Goal: Task Accomplishment & Management: Complete application form

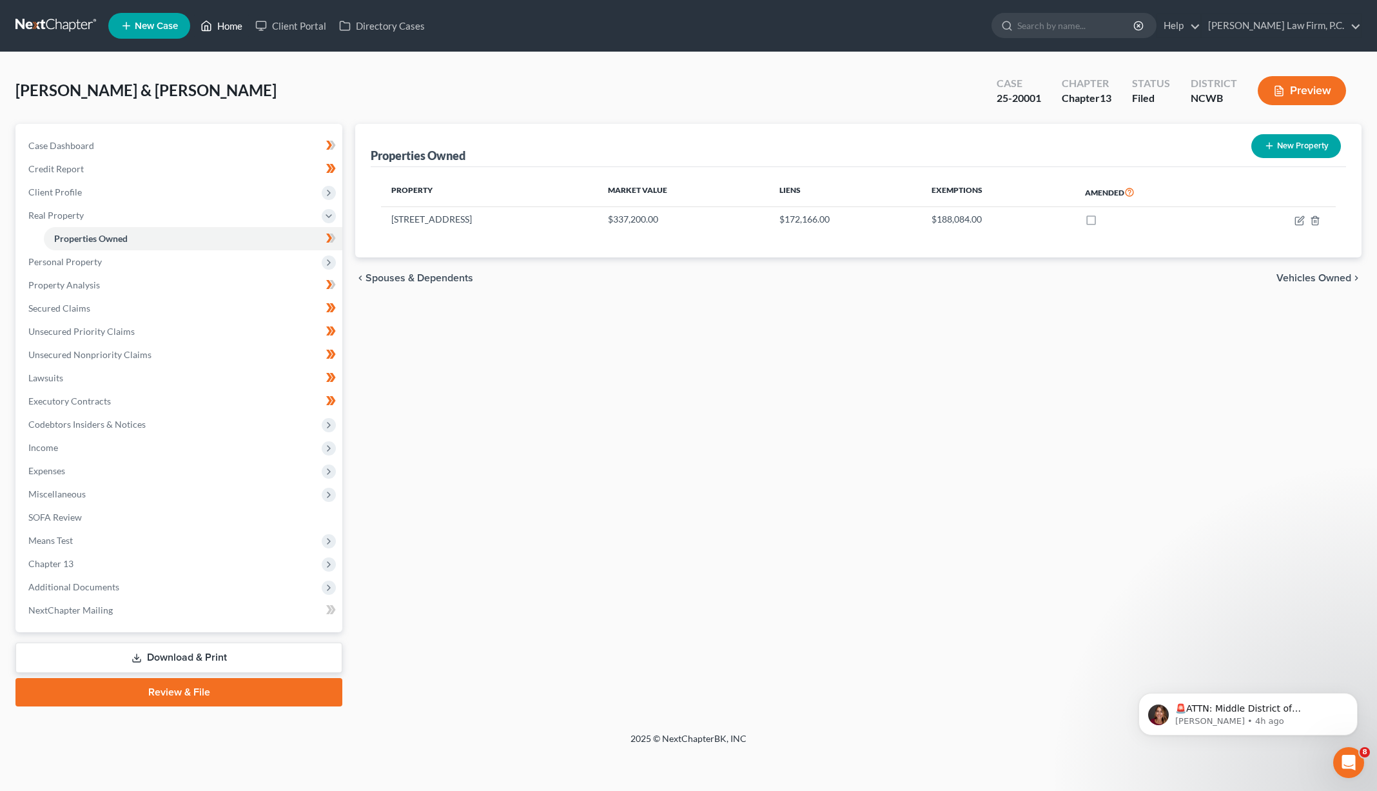
click at [221, 23] on link "Home" at bounding box center [221, 25] width 55 height 23
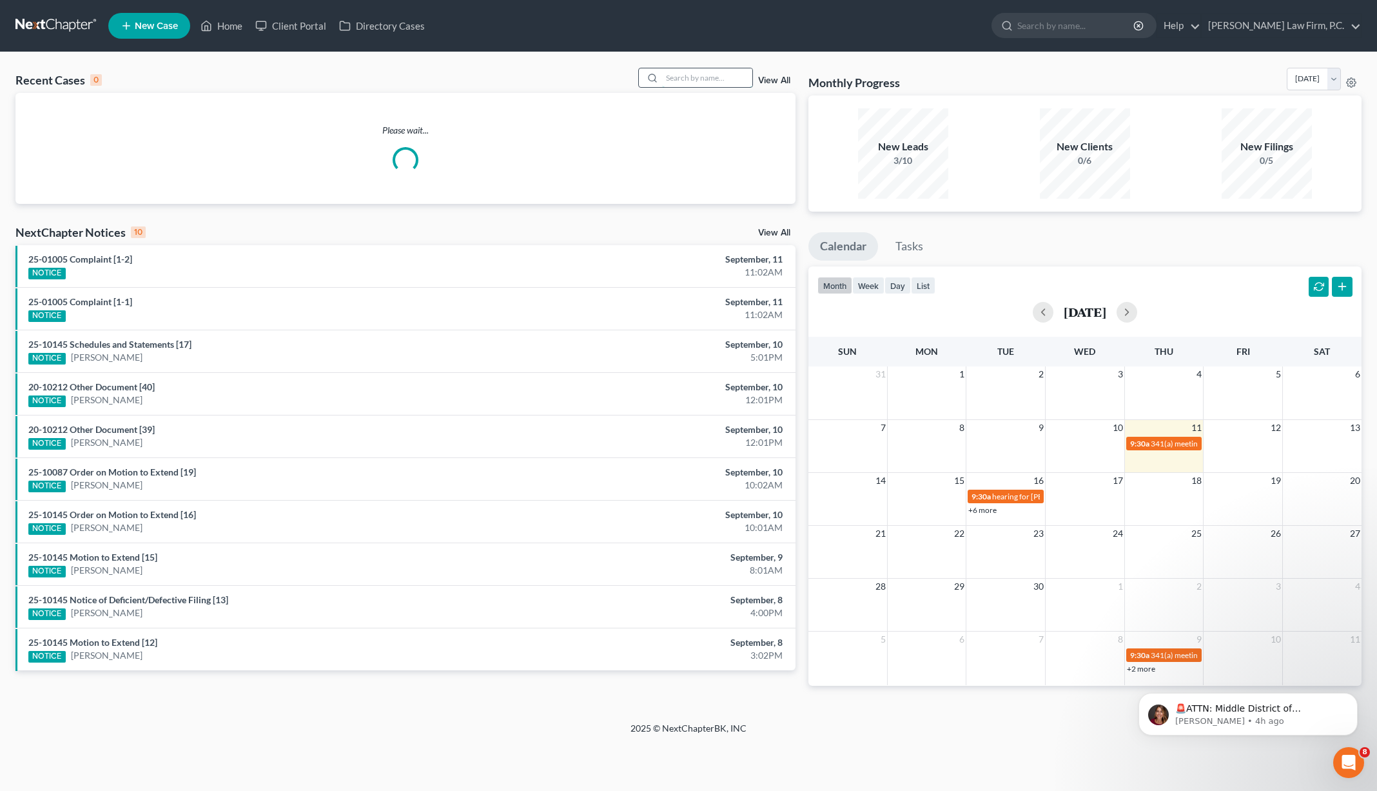
click at [690, 77] on input "search" at bounding box center [707, 77] width 90 height 19
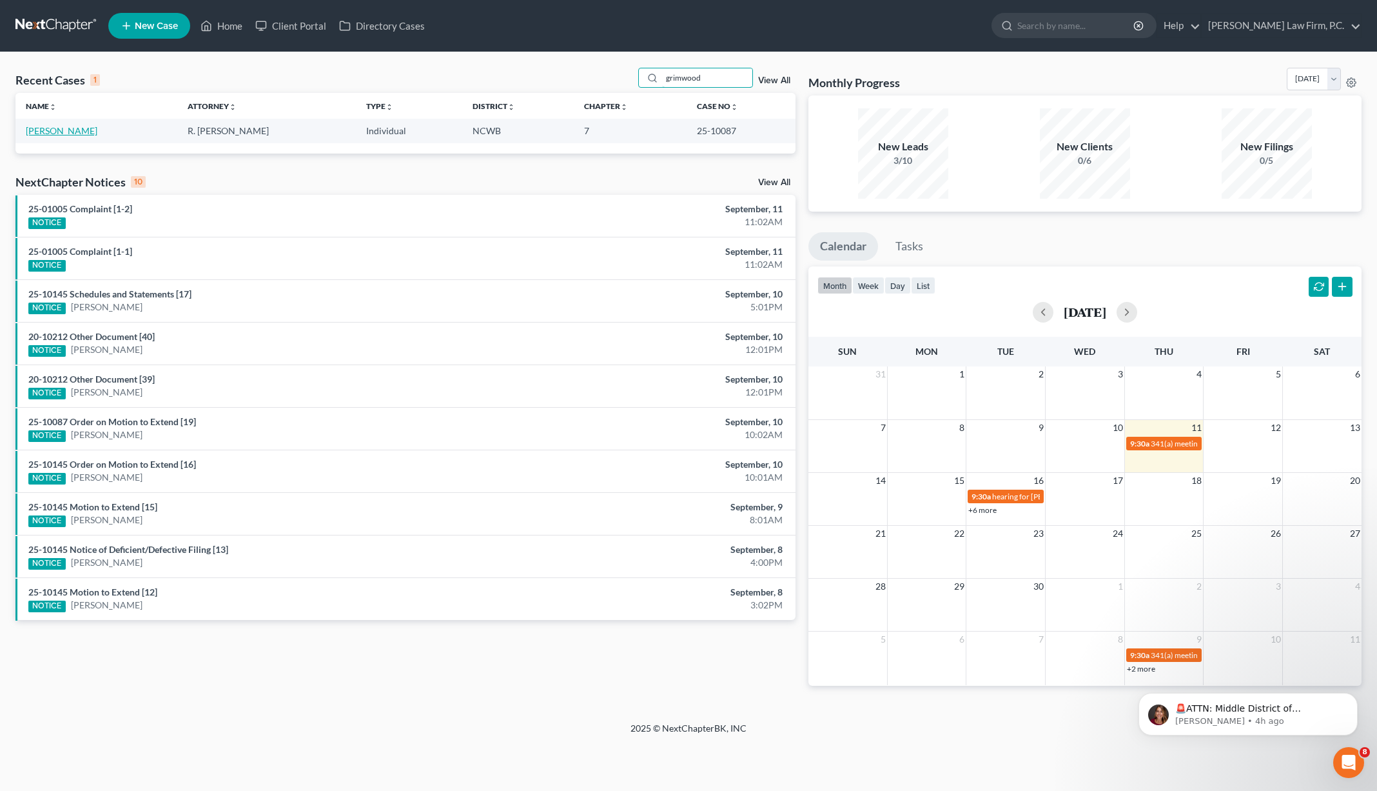
type input "grimwood"
click at [44, 129] on link "[PERSON_NAME]" at bounding box center [62, 130] width 72 height 11
select select "5"
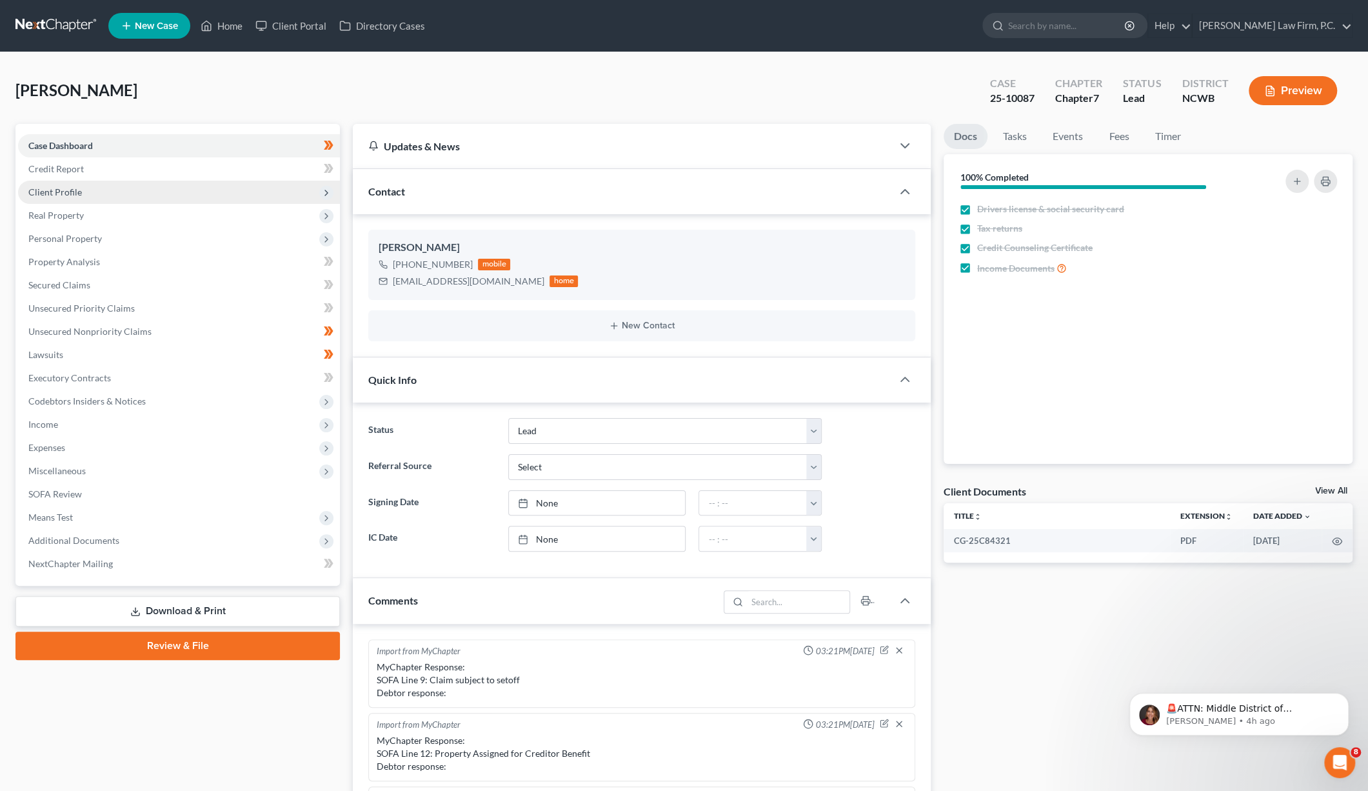
scroll to position [227, 0]
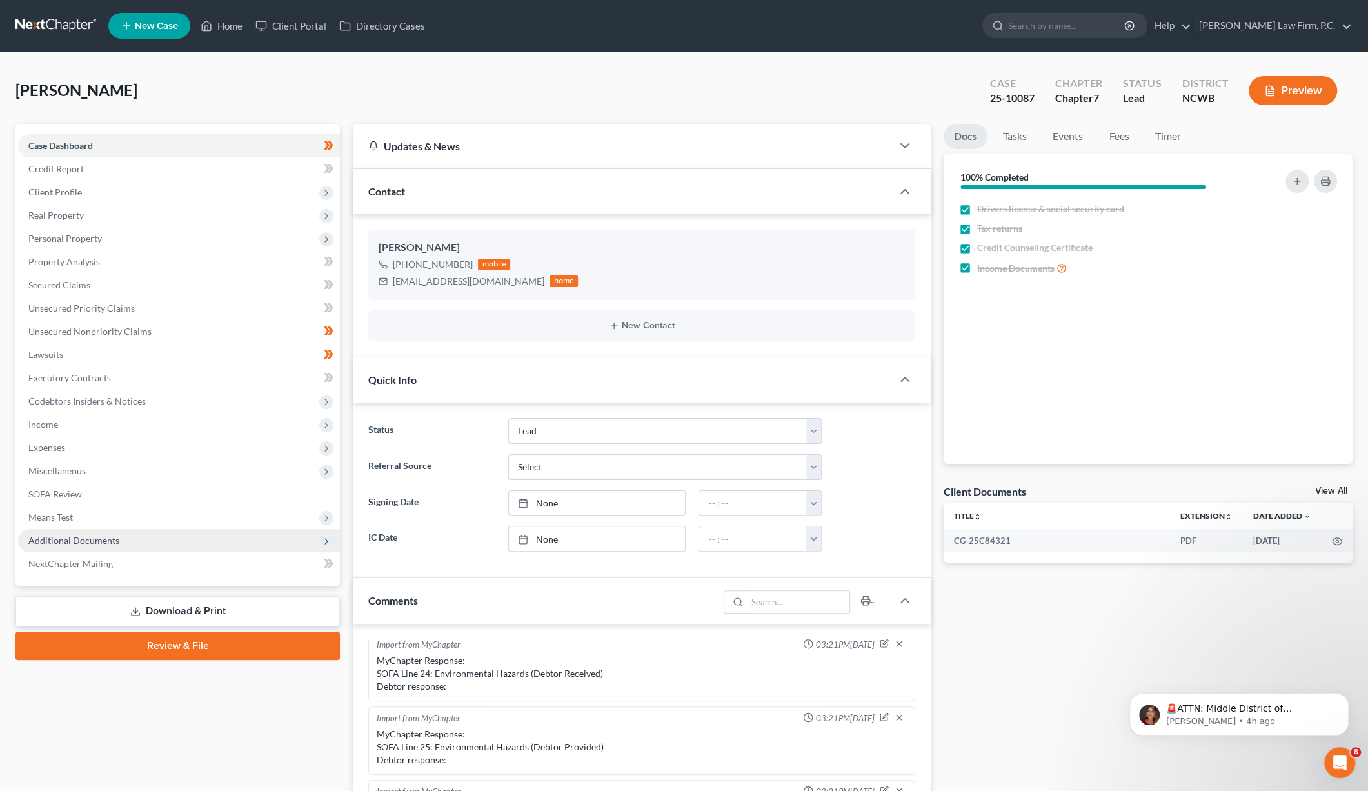
click at [66, 545] on span "Additional Documents" at bounding box center [73, 540] width 91 height 11
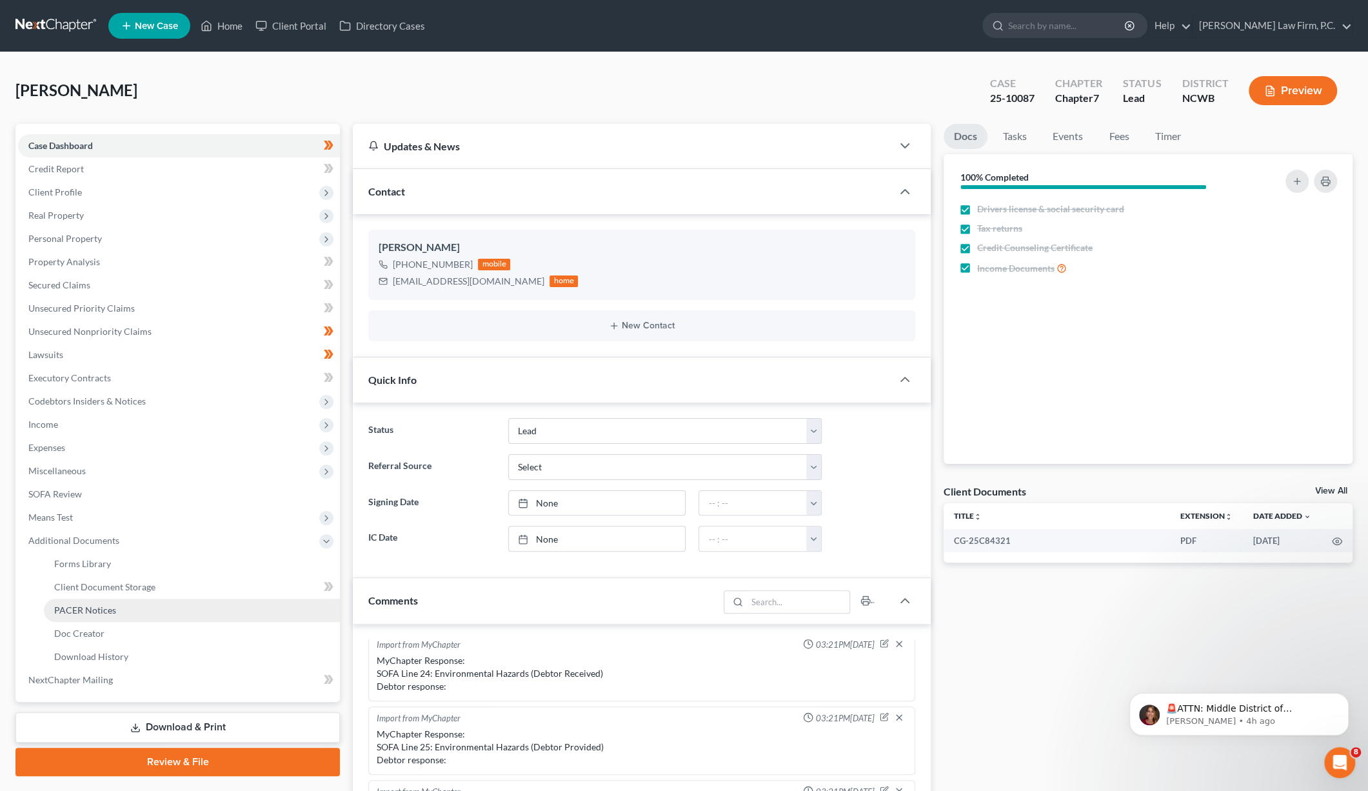
click at [86, 609] on span "PACER Notices" at bounding box center [85, 609] width 62 height 11
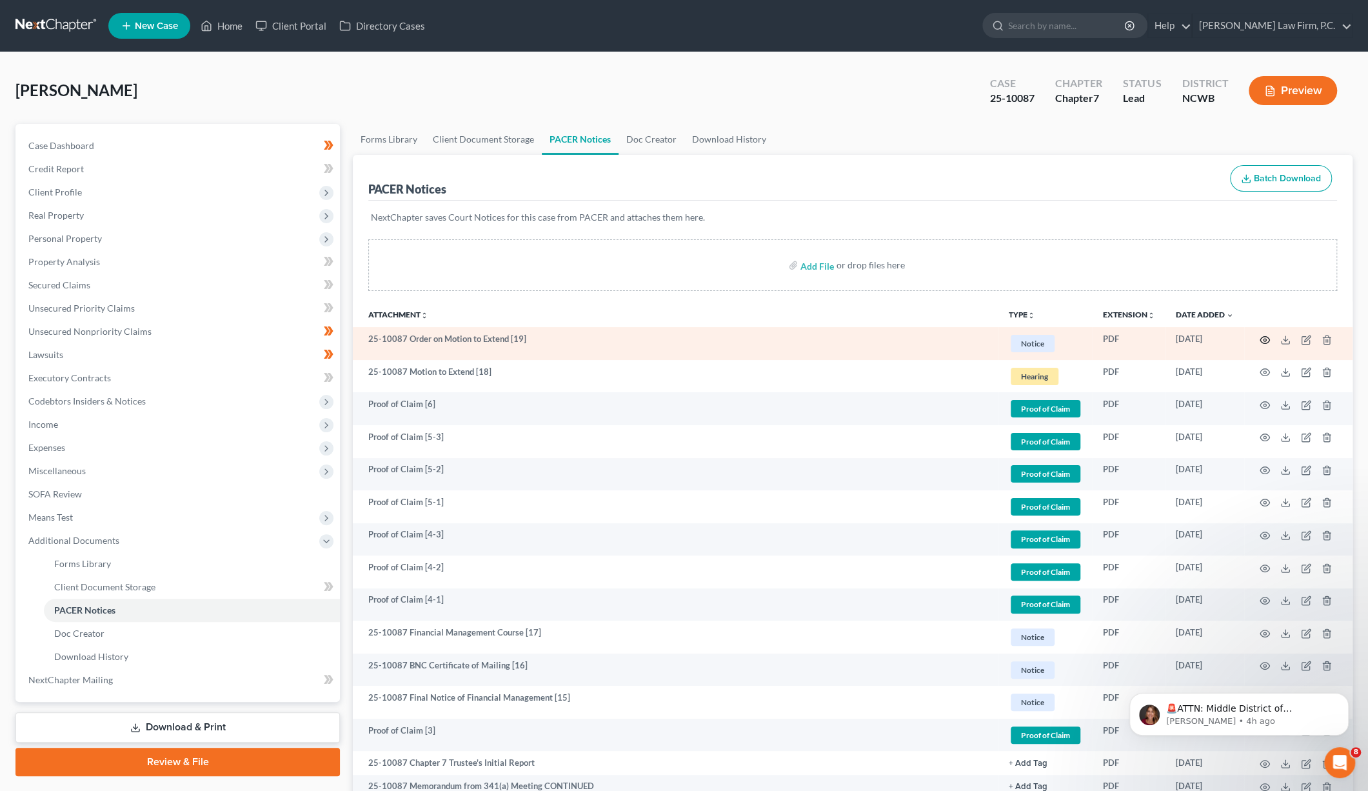
click at [1263, 337] on icon "button" at bounding box center [1264, 340] width 10 height 10
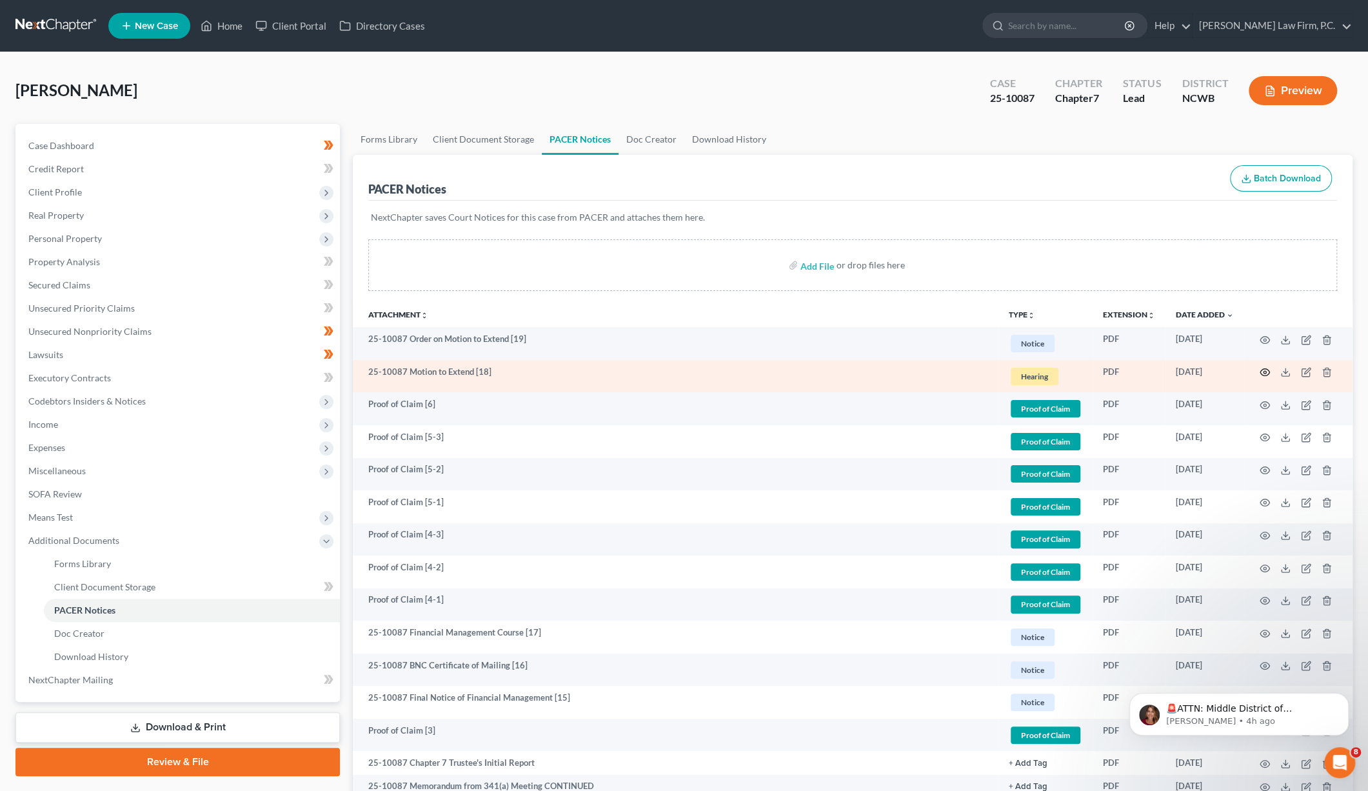
click at [1265, 371] on circle "button" at bounding box center [1264, 372] width 3 height 3
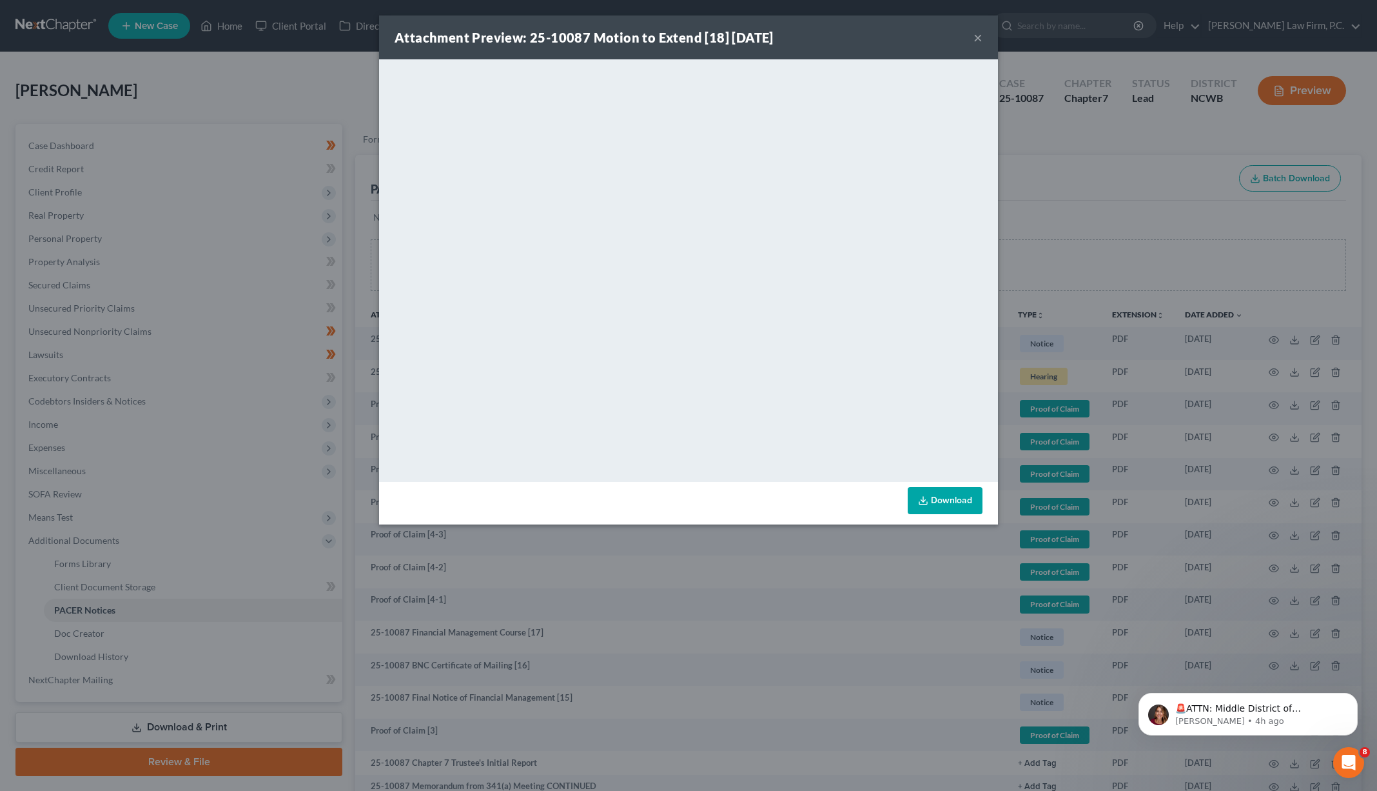
click at [980, 33] on button "×" at bounding box center [978, 37] width 9 height 15
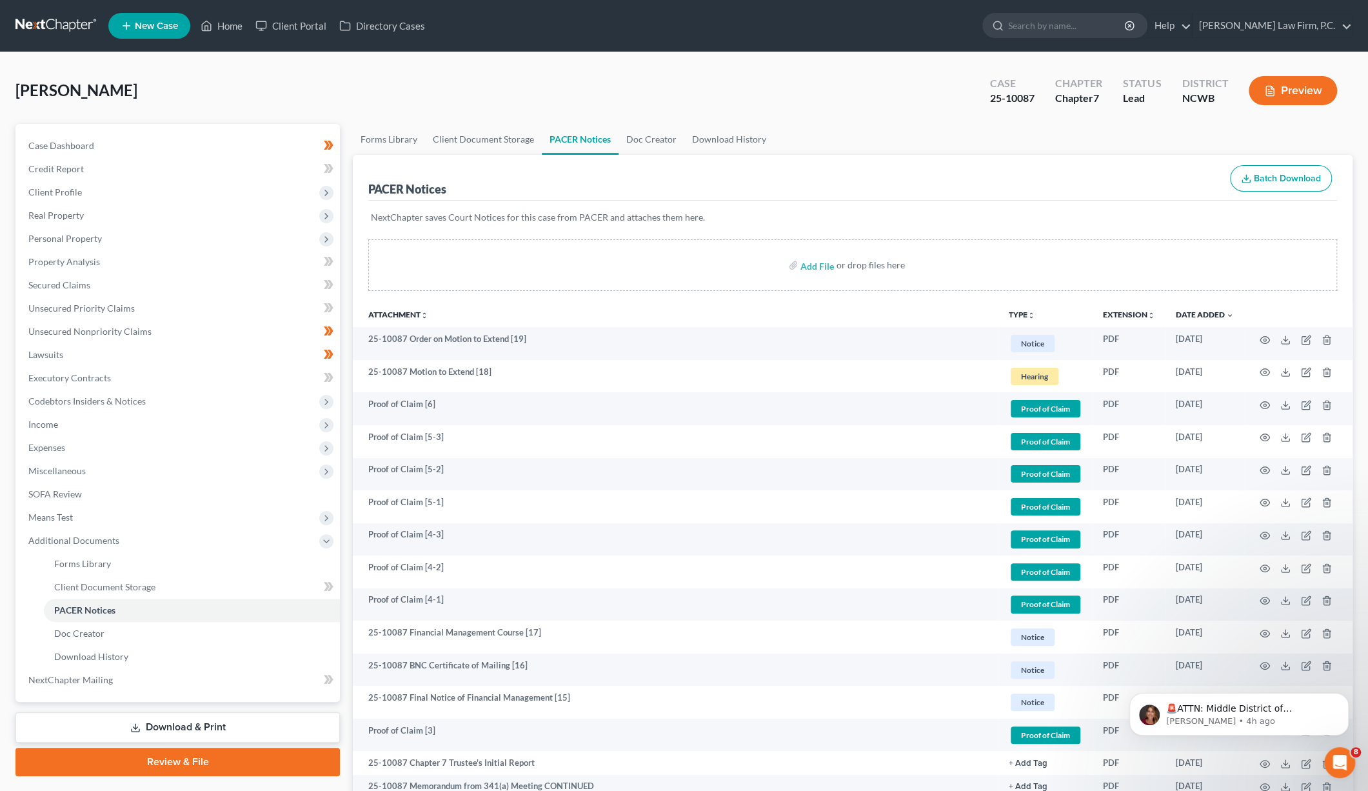
click at [580, 79] on div "[PERSON_NAME] Case 25-10087 Chapter Chapter 7 Status Lead District [GEOGRAPHIC_…" at bounding box center [683, 96] width 1337 height 56
click at [838, 94] on div "[PERSON_NAME] Case 25-10087 Chapter Chapter 7 Status Lead District [GEOGRAPHIC_…" at bounding box center [683, 96] width 1337 height 56
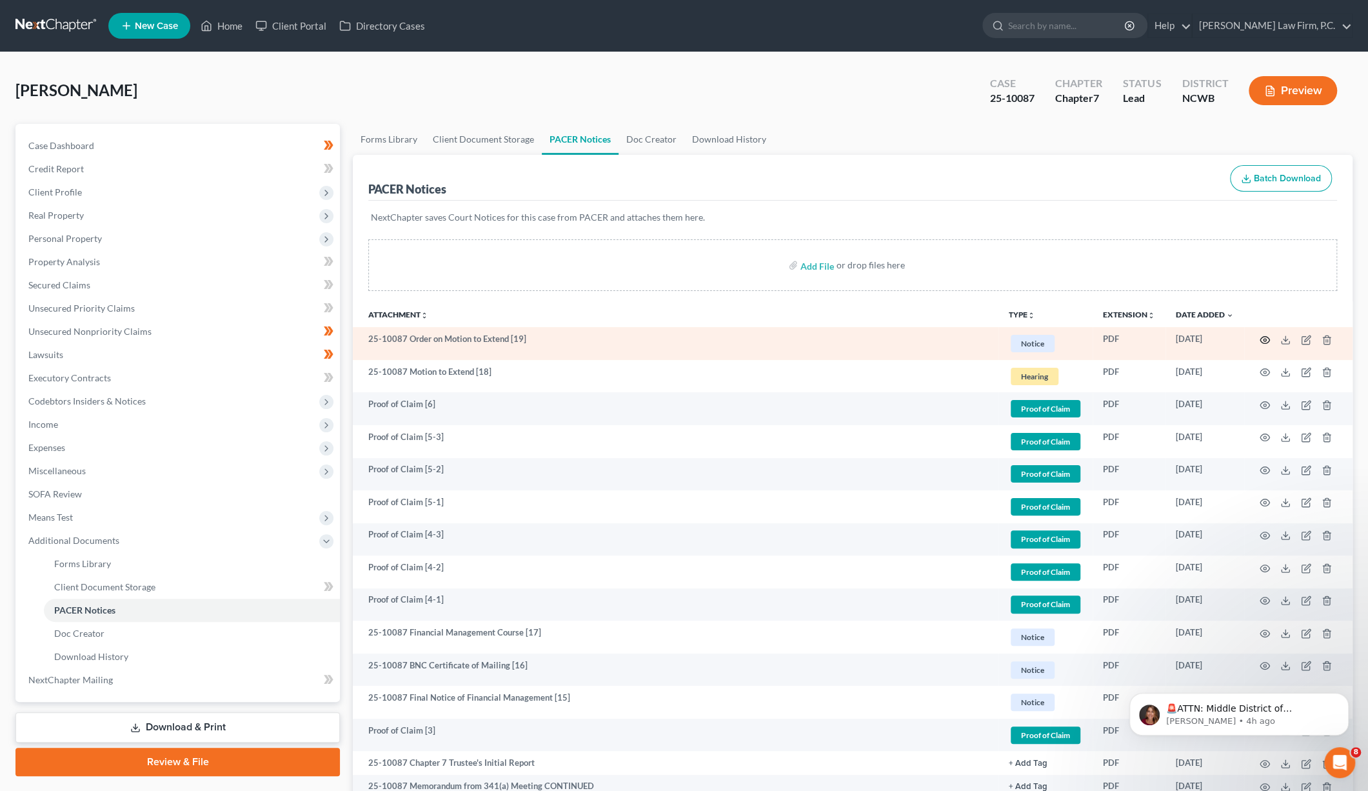
click at [1264, 339] on icon "button" at bounding box center [1264, 340] width 10 height 10
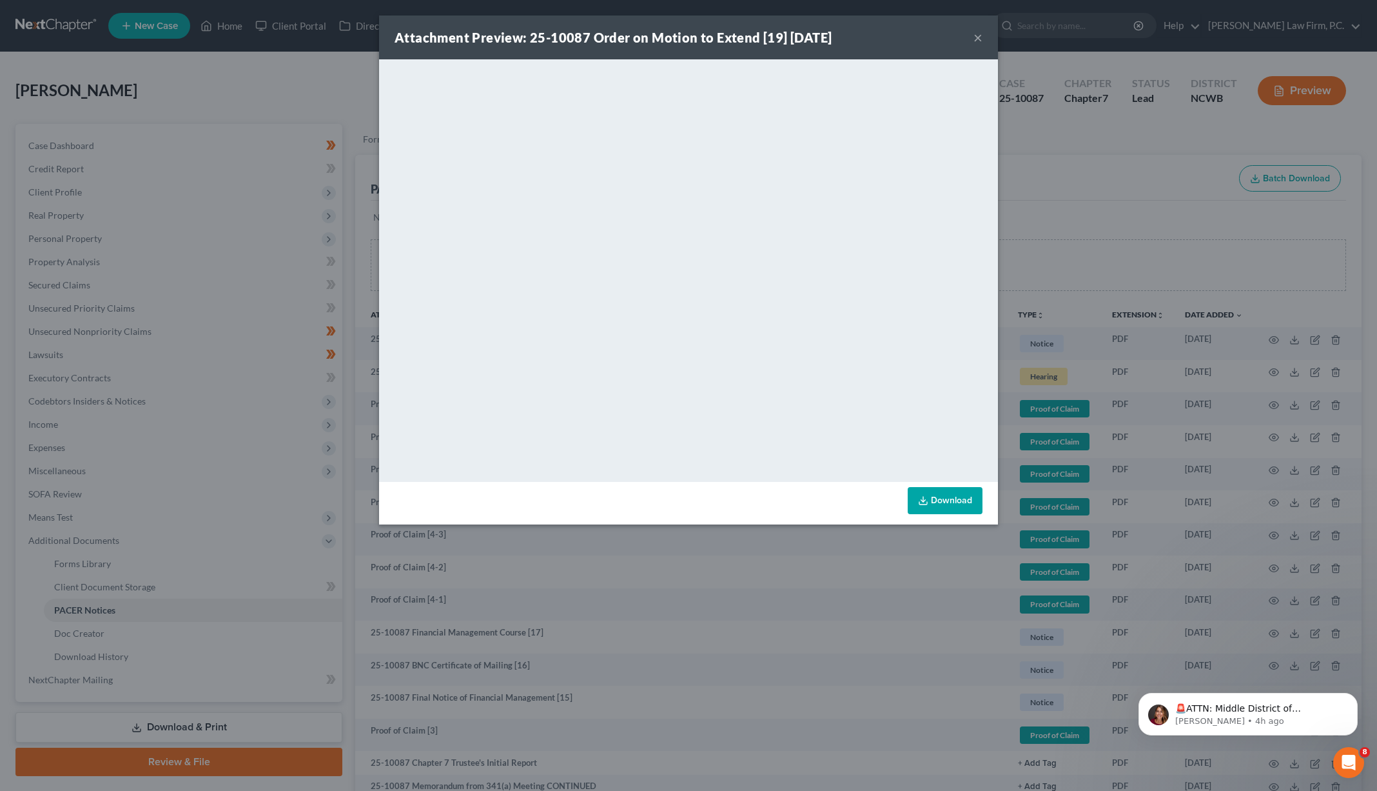
drag, startPoint x: 986, startPoint y: 38, endPoint x: 970, endPoint y: 37, distance: 16.2
click at [980, 35] on div "Attachment Preview: 25-10087 Order on Motion to Extend [19] [DATE] ×" at bounding box center [688, 37] width 619 height 44
click at [974, 37] on button "×" at bounding box center [978, 37] width 9 height 15
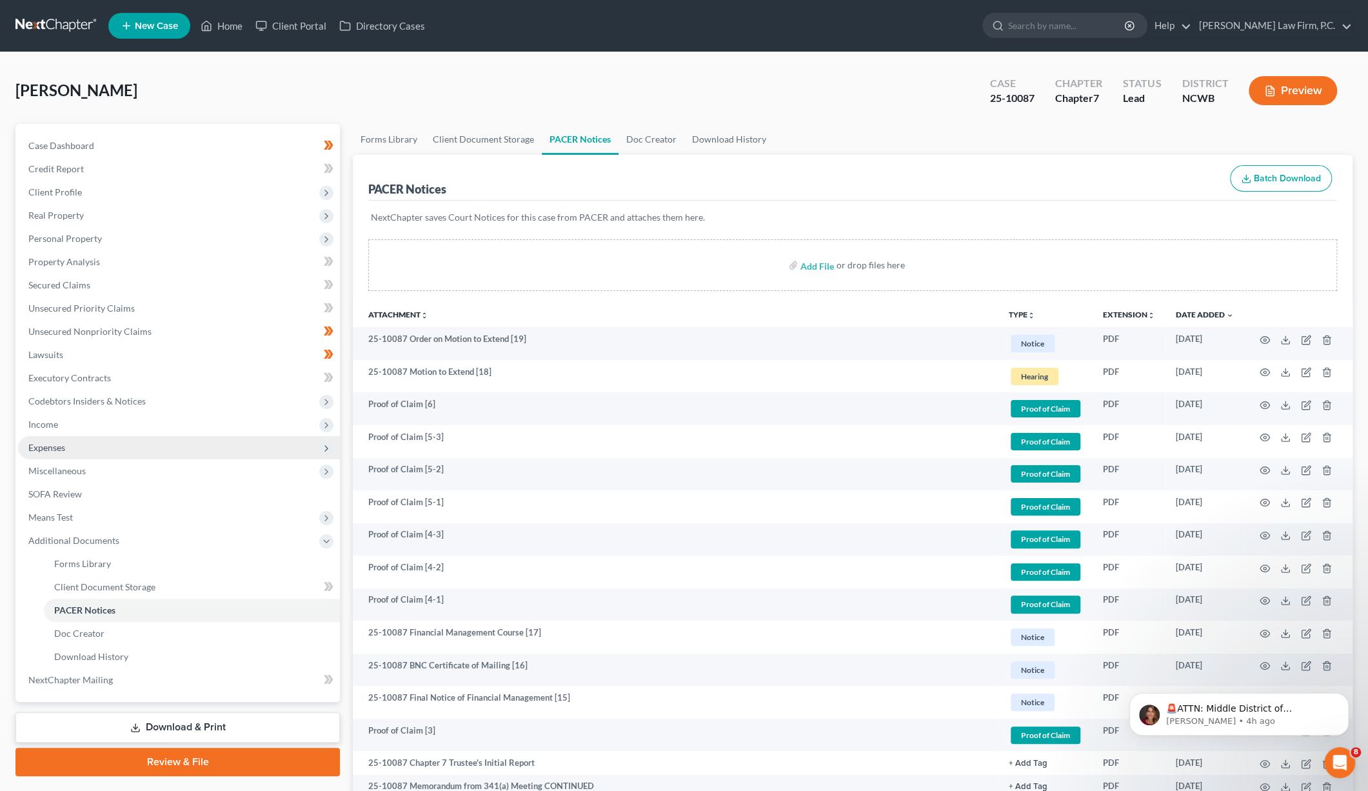
click at [40, 448] on span "Expenses" at bounding box center [46, 447] width 37 height 11
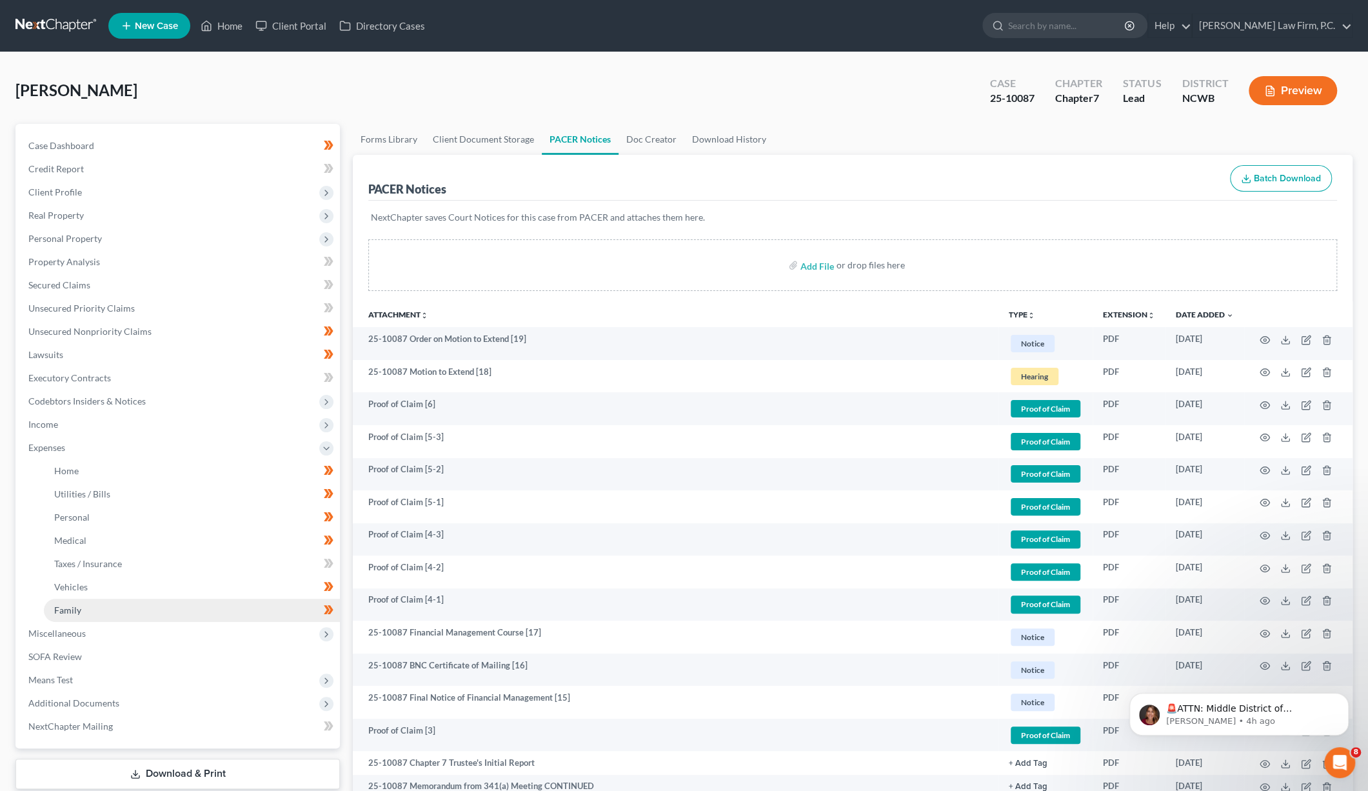
click at [72, 607] on span "Family" at bounding box center [67, 609] width 27 height 11
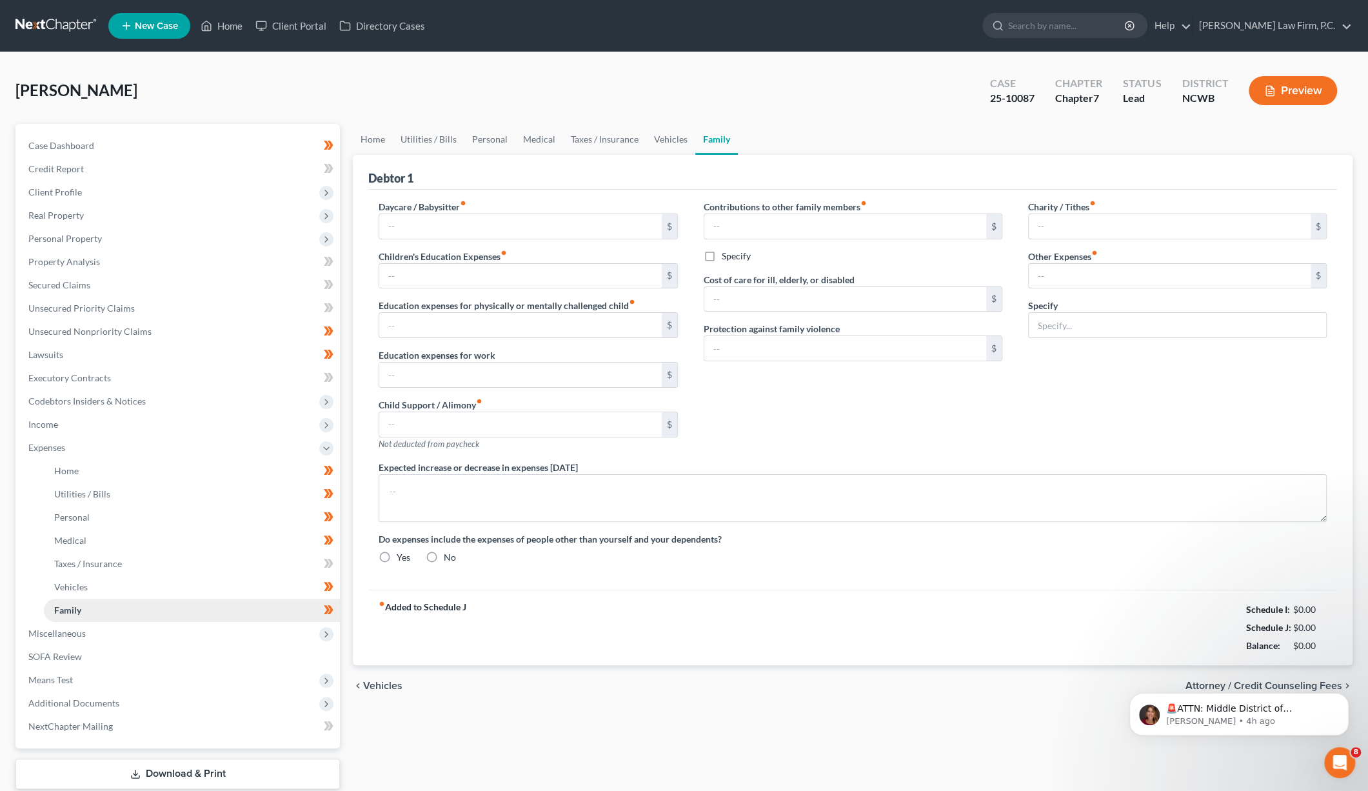
type input "0.00"
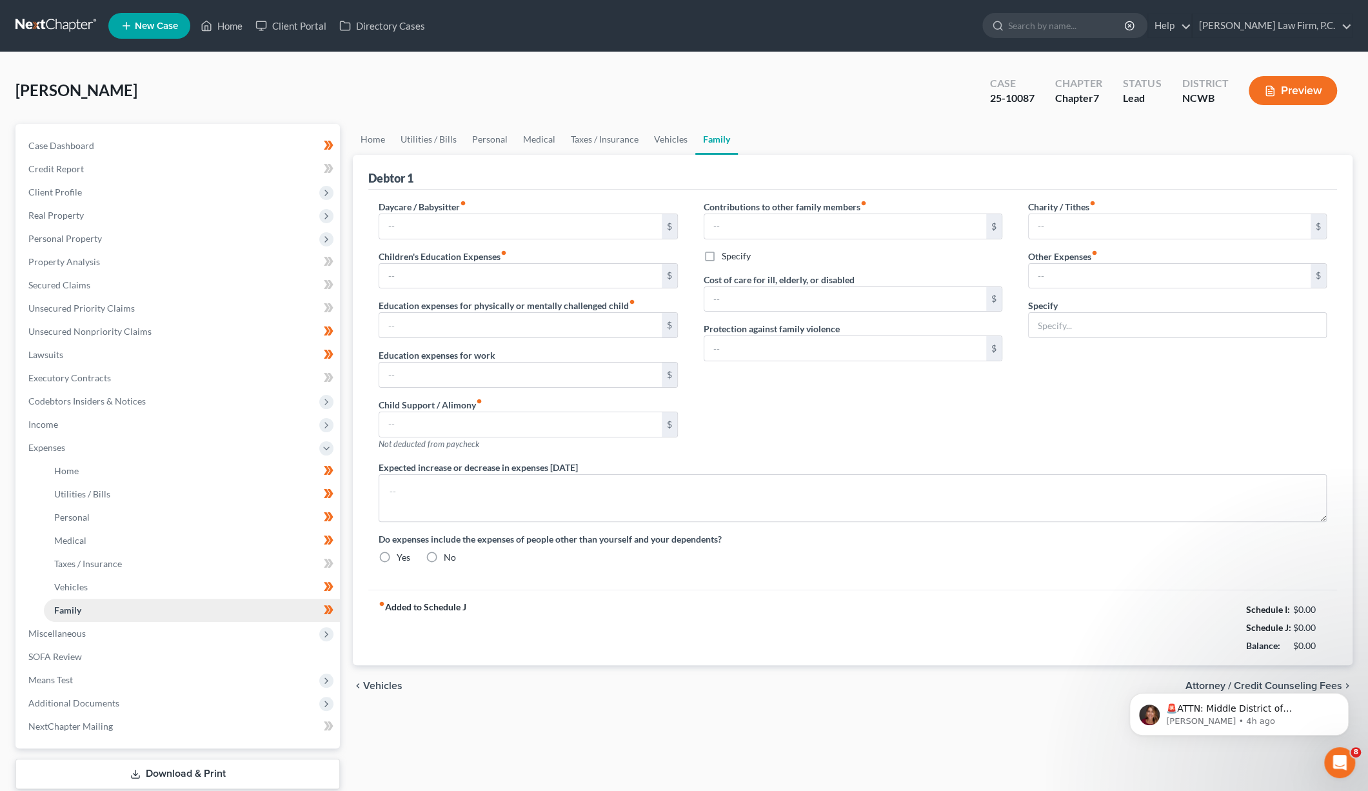
type input "0.00"
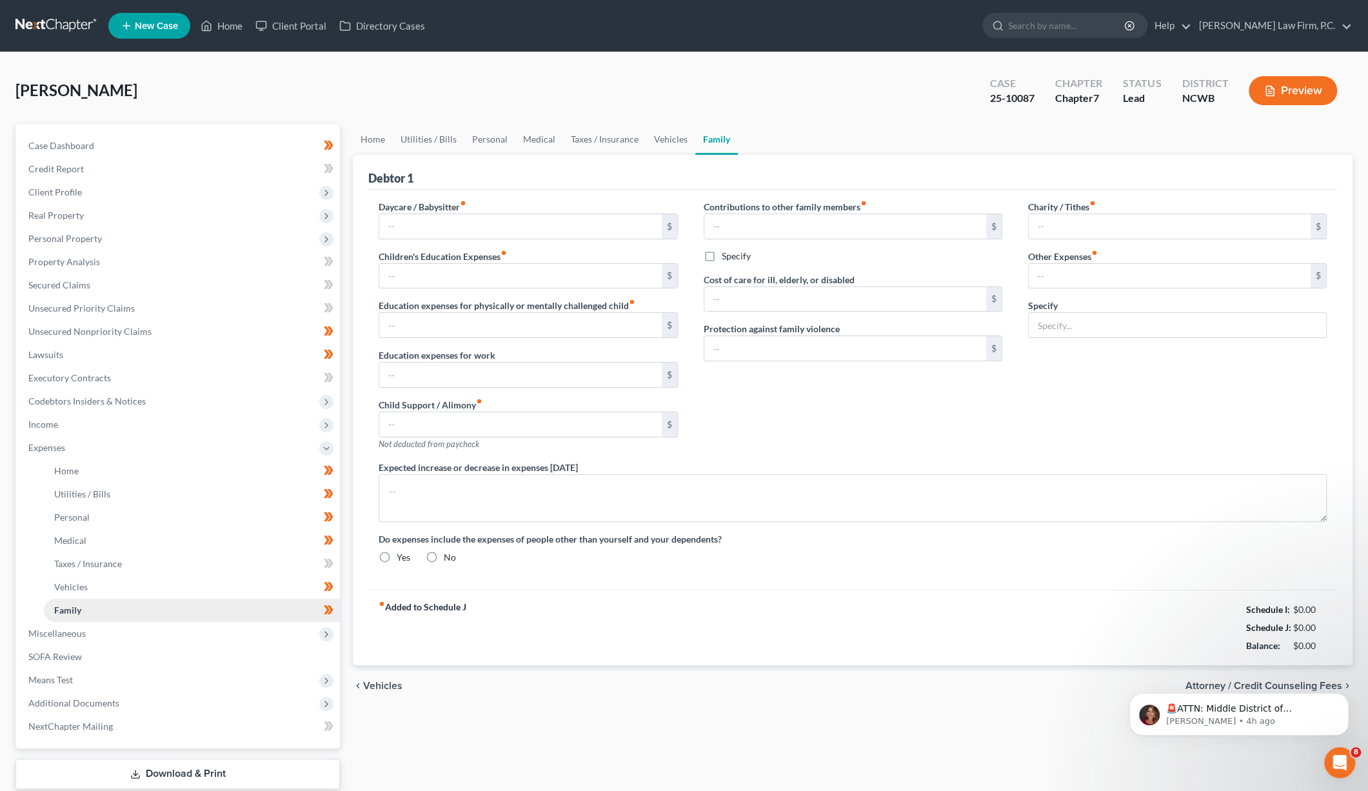
radio input "true"
drag, startPoint x: 1327, startPoint y: 641, endPoint x: 1282, endPoint y: 644, distance: 45.2
click at [1282, 644] on div "$2,071.08" at bounding box center [1304, 645] width 55 height 13
click at [894, 426] on div "Contributions to other family members fiber_manual_record 0.00 $ Specify Cost o…" at bounding box center [853, 330] width 324 height 261
click at [891, 595] on div "fiber_manual_record Added to Schedule J Schedule I: $5,702.02 Schedule J: $3,63…" at bounding box center [852, 626] width 969 height 75
